Goal: Task Accomplishment & Management: Manage account settings

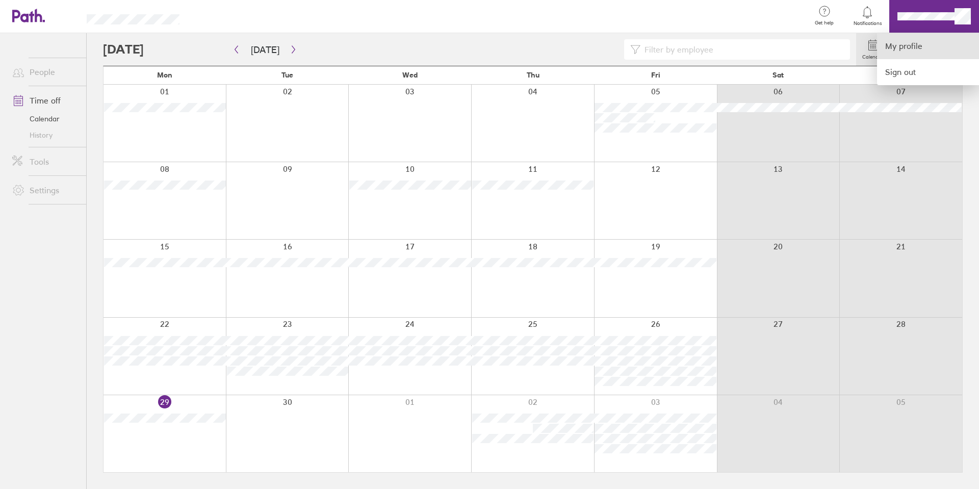
click at [910, 43] on link "My profile" at bounding box center [928, 46] width 102 height 26
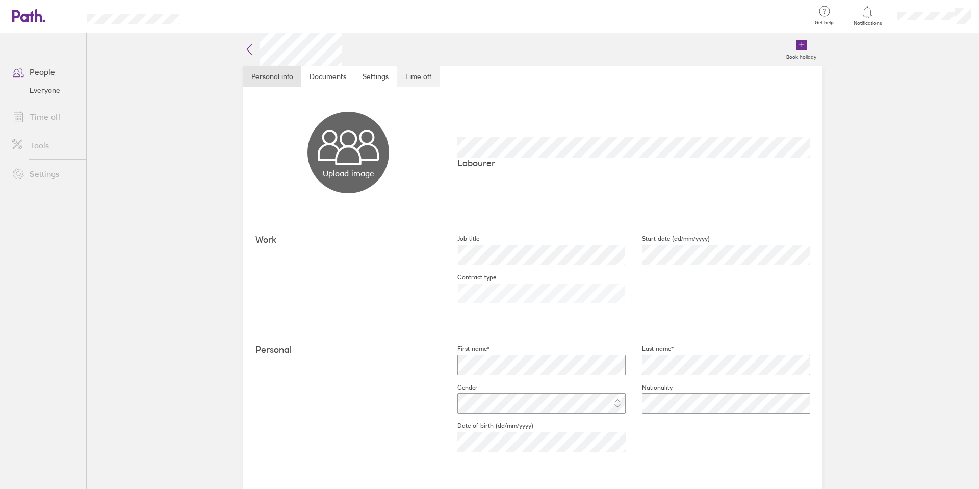
click at [411, 73] on link "Time off" at bounding box center [418, 76] width 43 height 20
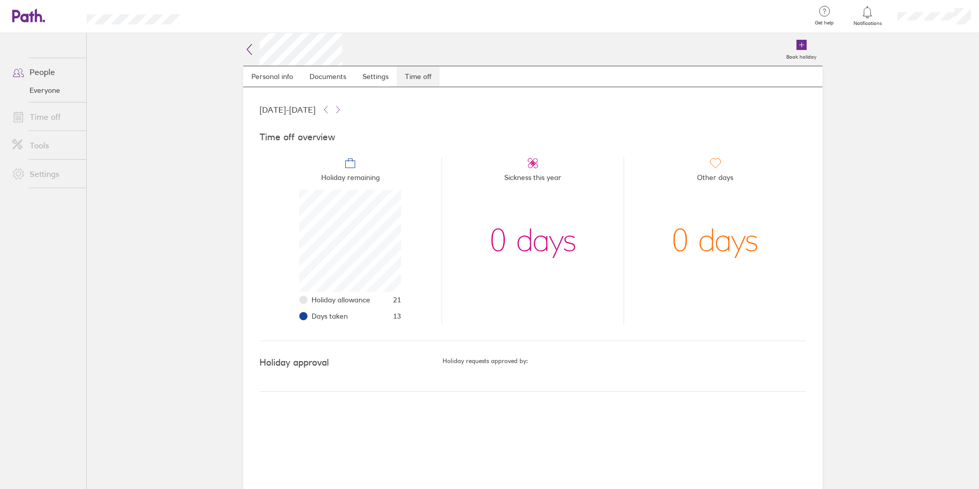
scroll to position [102, 102]
